Goal: Information Seeking & Learning: Learn about a topic

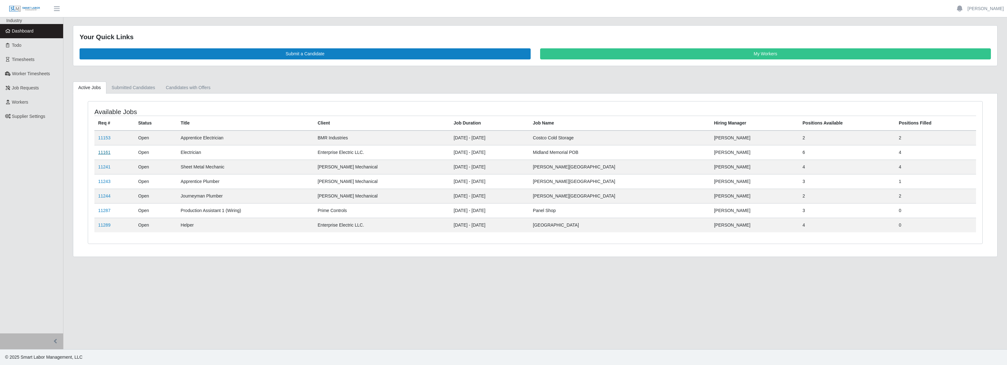
click at [105, 152] on link "11161" at bounding box center [104, 152] width 12 height 5
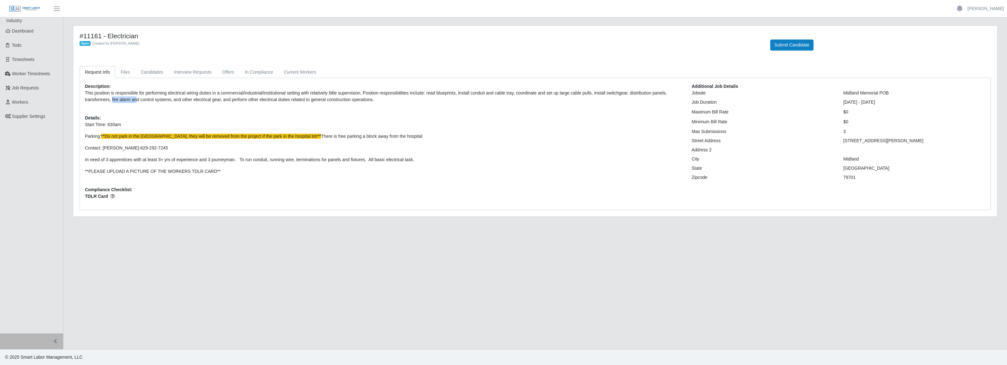
drag, startPoint x: 111, startPoint y: 98, endPoint x: 136, endPoint y: 99, distance: 24.6
click at [136, 99] on p "This position is responsible for performing electrical wiring duties in a comme…" at bounding box center [383, 96] width 597 height 13
drag, startPoint x: 136, startPoint y: 99, endPoint x: 174, endPoint y: 99, distance: 37.9
click at [174, 99] on p "This position is responsible for performing electrical wiring duties in a comme…" at bounding box center [383, 96] width 597 height 13
drag, startPoint x: 174, startPoint y: 99, endPoint x: 227, endPoint y: 99, distance: 53.3
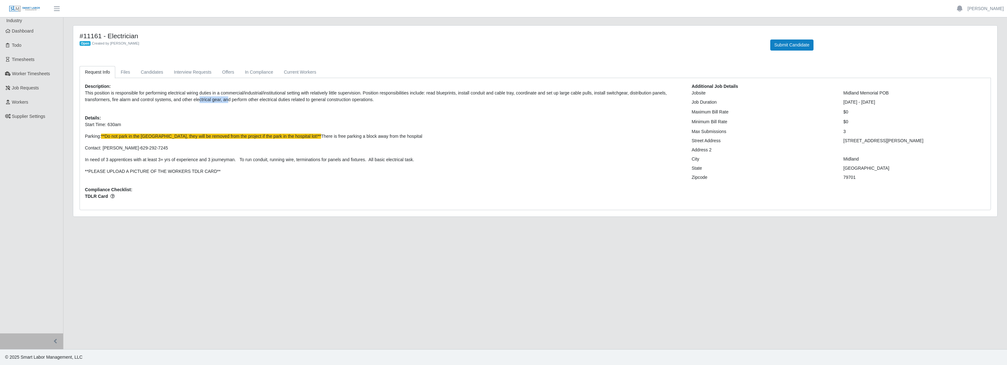
click at [227, 99] on p "This position is responsible for performing electrical wiring duties in a comme…" at bounding box center [383, 96] width 597 height 13
